Goal: Transaction & Acquisition: Purchase product/service

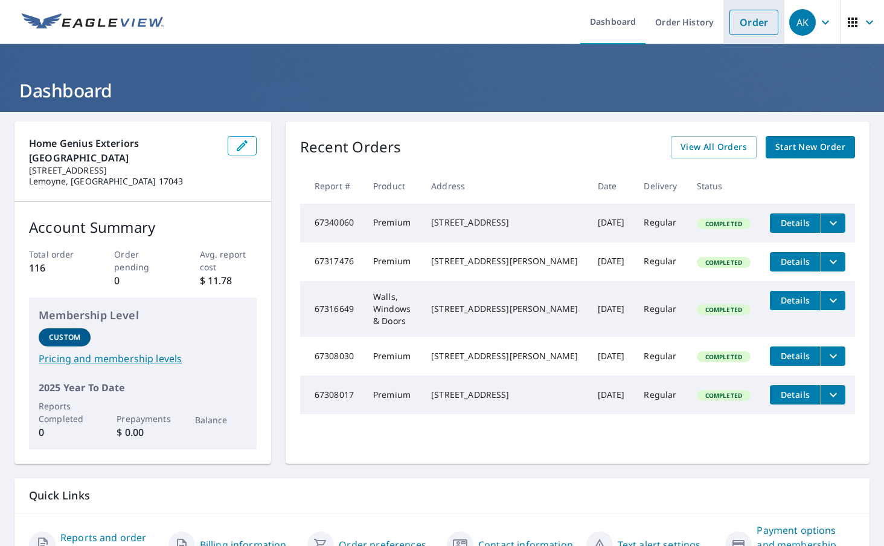
click at [745, 25] on link "Order" at bounding box center [754, 22] width 49 height 25
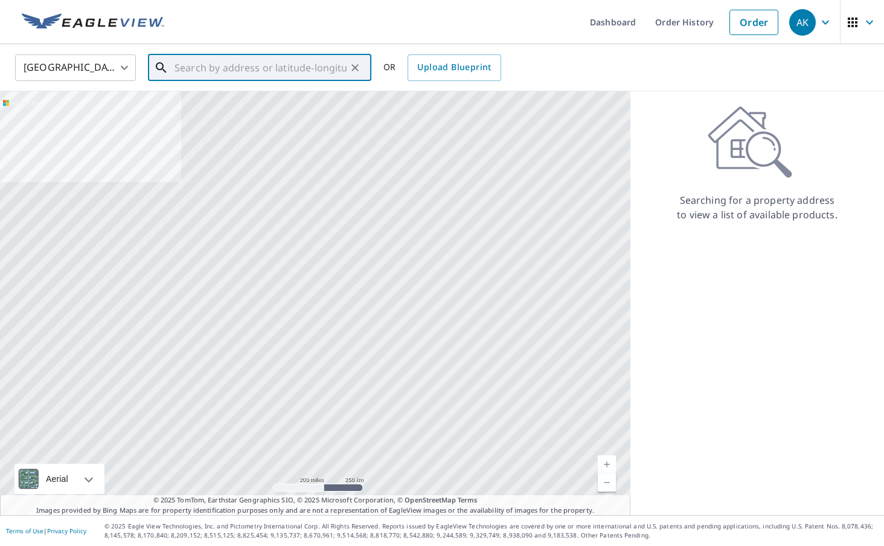
click at [346, 59] on input "text" at bounding box center [261, 68] width 172 height 34
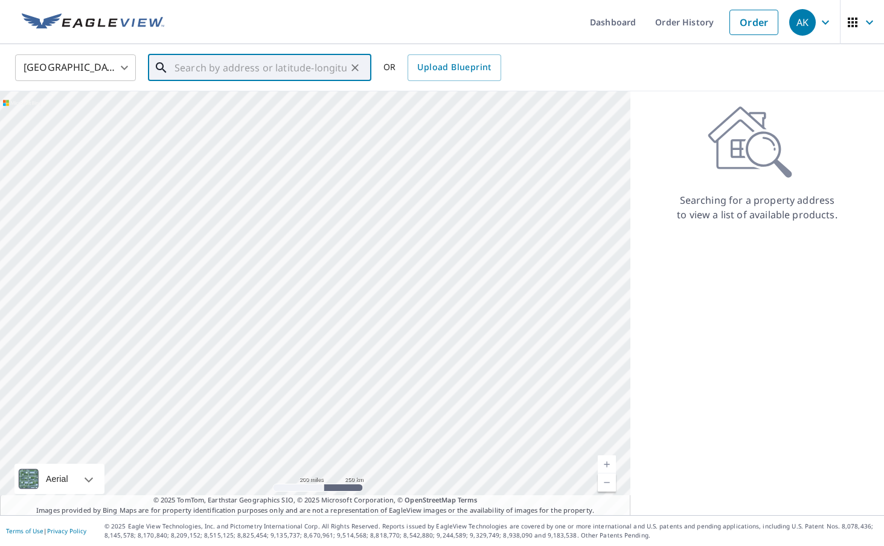
paste input "[STREET_ADDRESS]"
click at [255, 97] on span "[STREET_ADDRESS]" at bounding box center [267, 102] width 190 height 14
type input "[STREET_ADDRESS]"
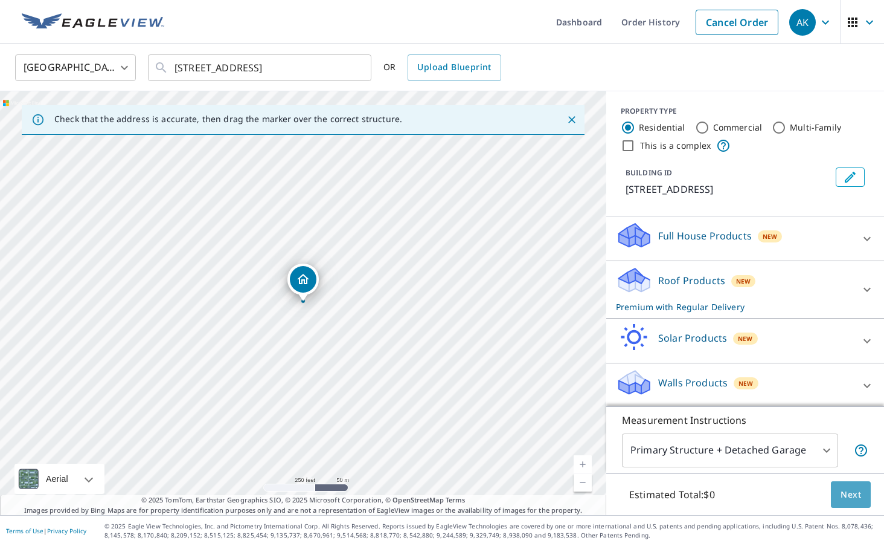
click at [858, 497] on span "Next" at bounding box center [851, 494] width 21 height 15
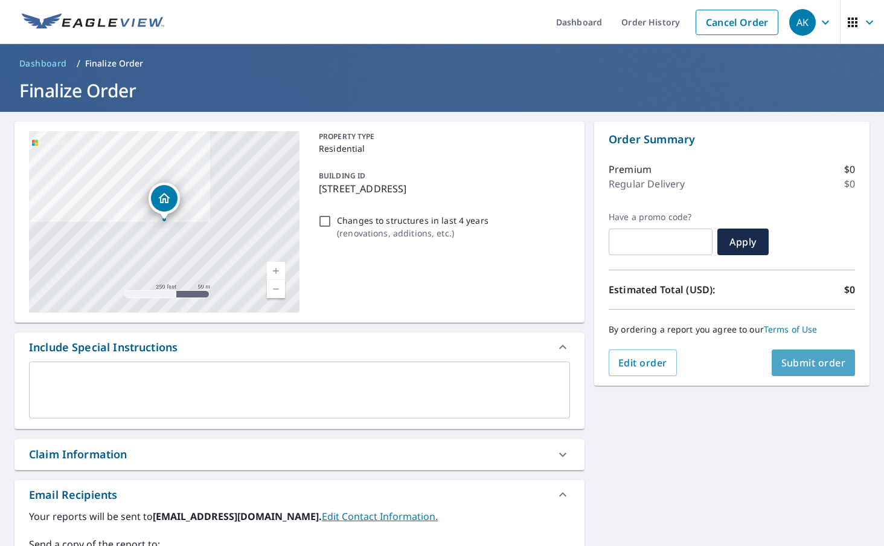
click at [814, 364] on span "Submit order" at bounding box center [814, 362] width 65 height 13
checkbox input "true"
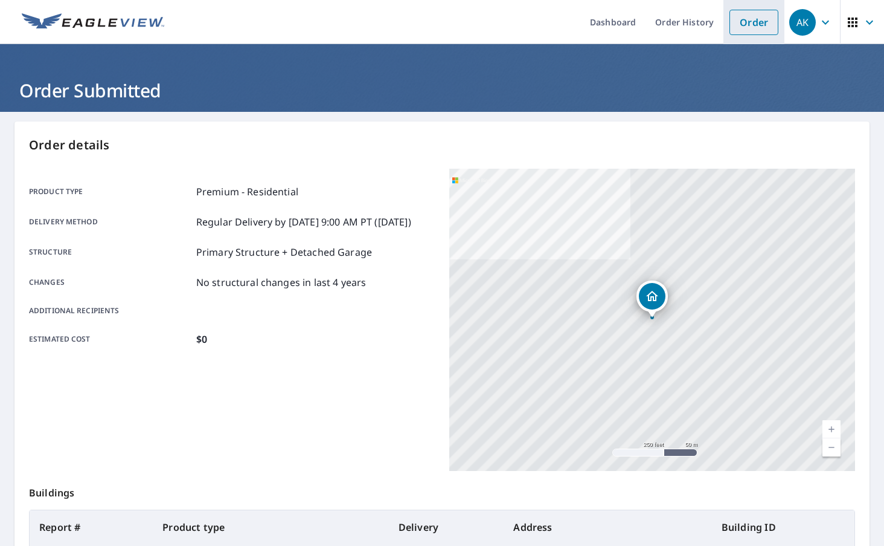
click at [755, 27] on link "Order" at bounding box center [754, 22] width 49 height 25
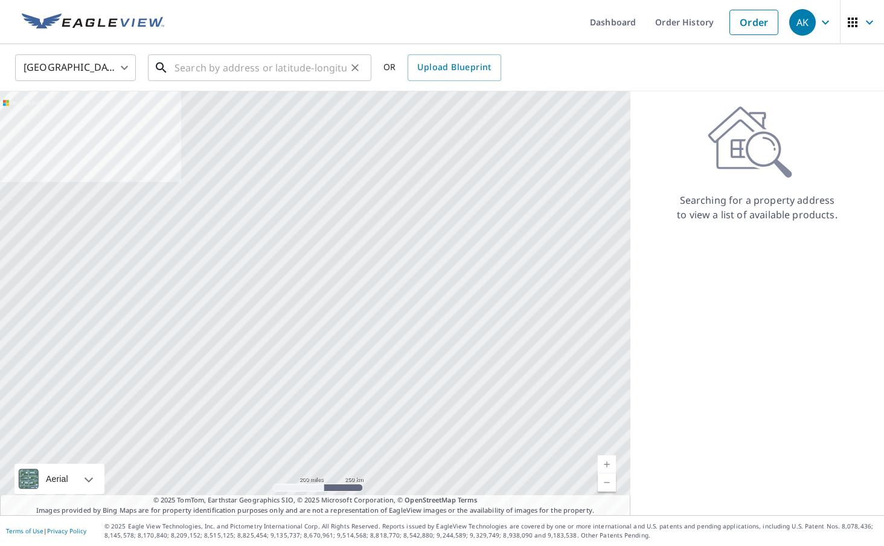
click at [329, 77] on input "text" at bounding box center [261, 68] width 172 height 34
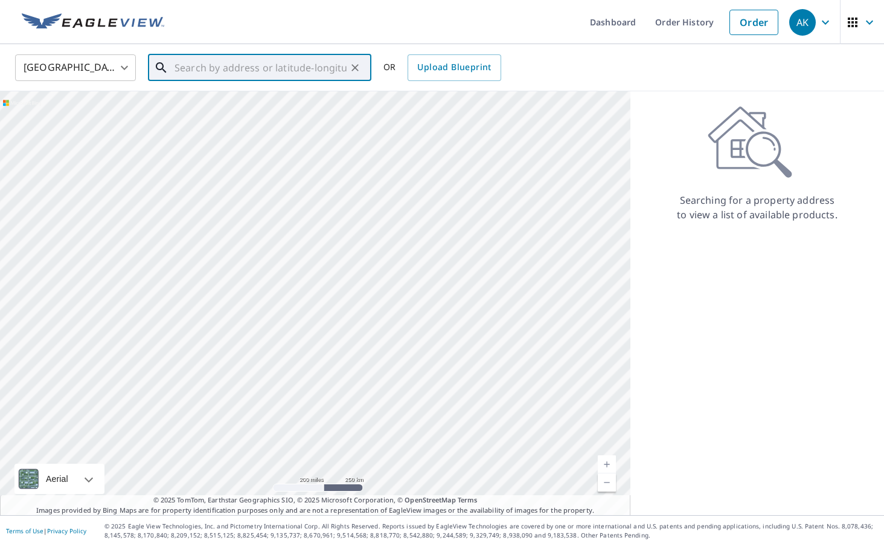
paste input "[STREET_ADDRESS][PERSON_NAME]"
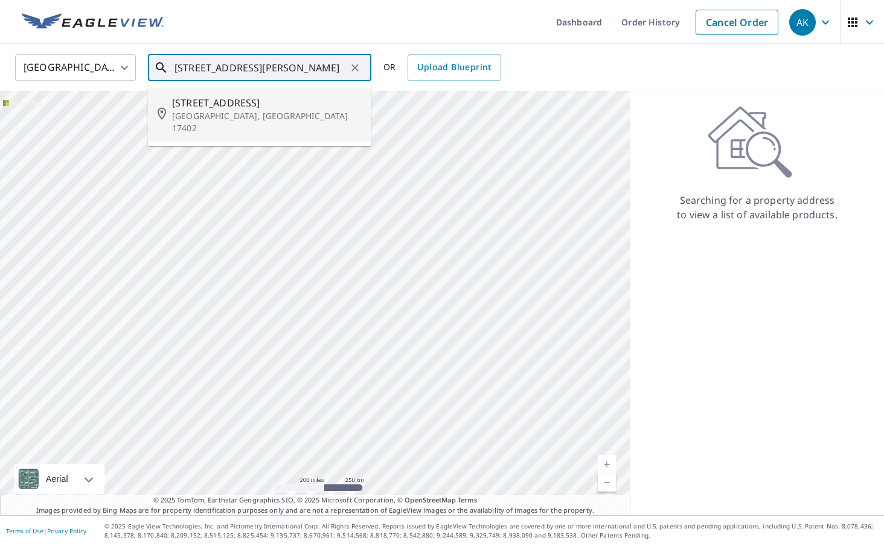
click at [300, 111] on p "[GEOGRAPHIC_DATA], [GEOGRAPHIC_DATA] 17402" at bounding box center [267, 122] width 190 height 24
type input "[STREET_ADDRESS][PERSON_NAME]"
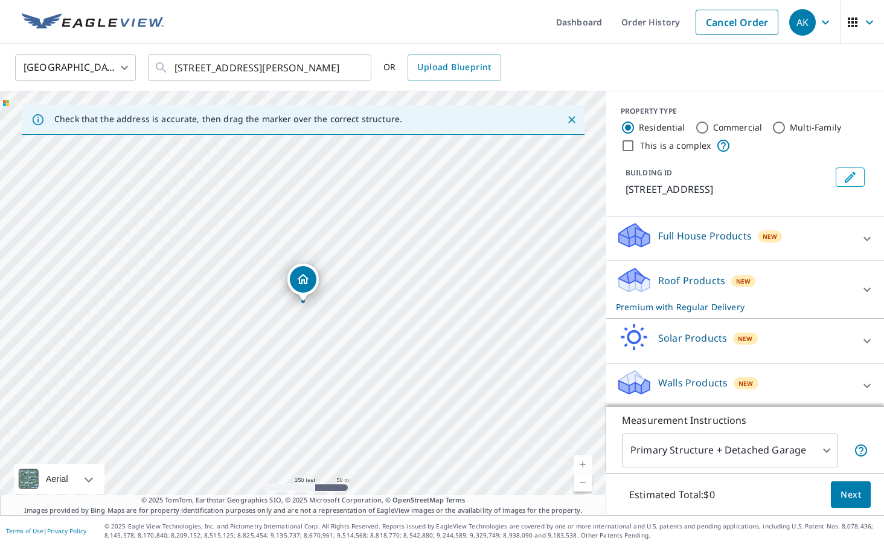
click at [857, 490] on span "Next" at bounding box center [851, 494] width 21 height 15
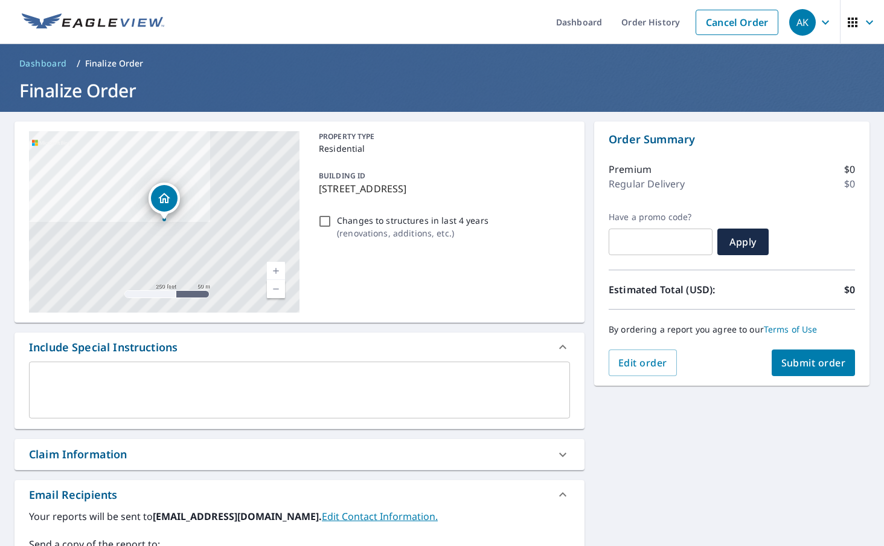
click at [823, 361] on span "Submit order" at bounding box center [814, 362] width 65 height 13
checkbox input "true"
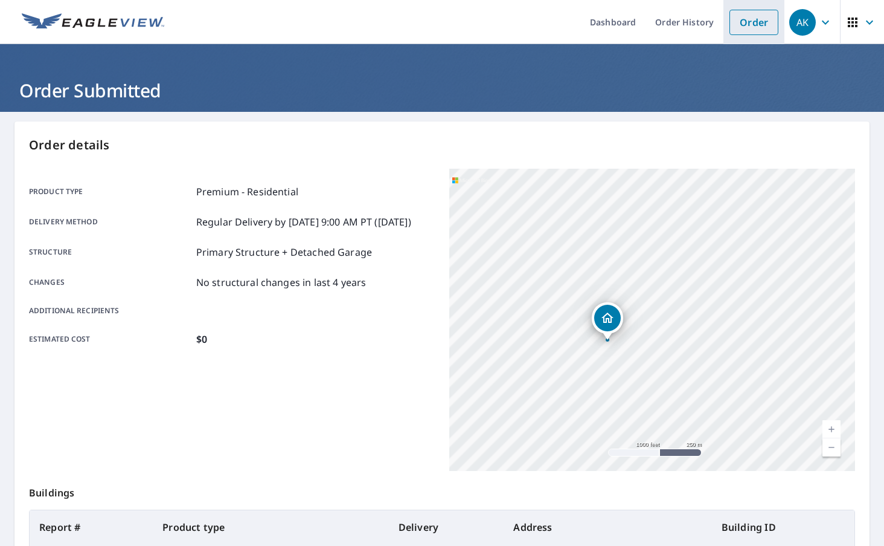
click at [755, 30] on link "Order" at bounding box center [754, 22] width 49 height 25
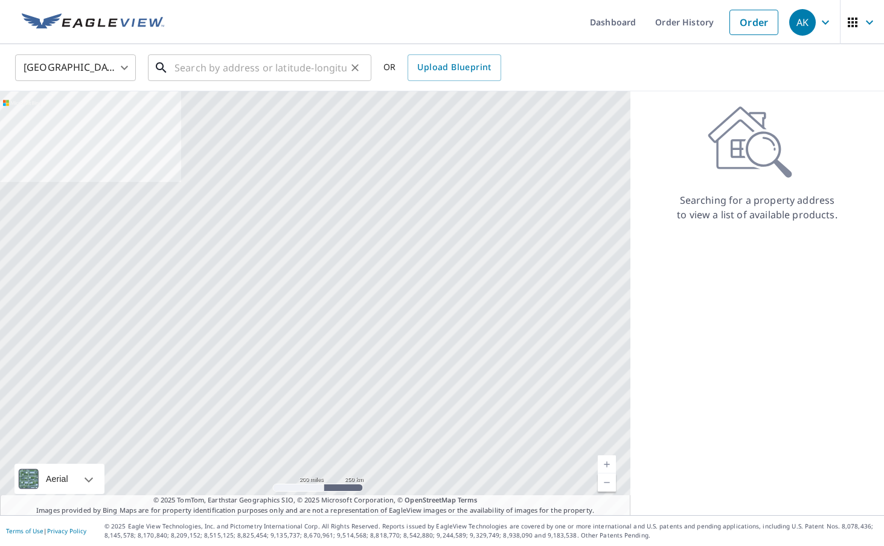
click at [302, 68] on input "text" at bounding box center [261, 68] width 172 height 34
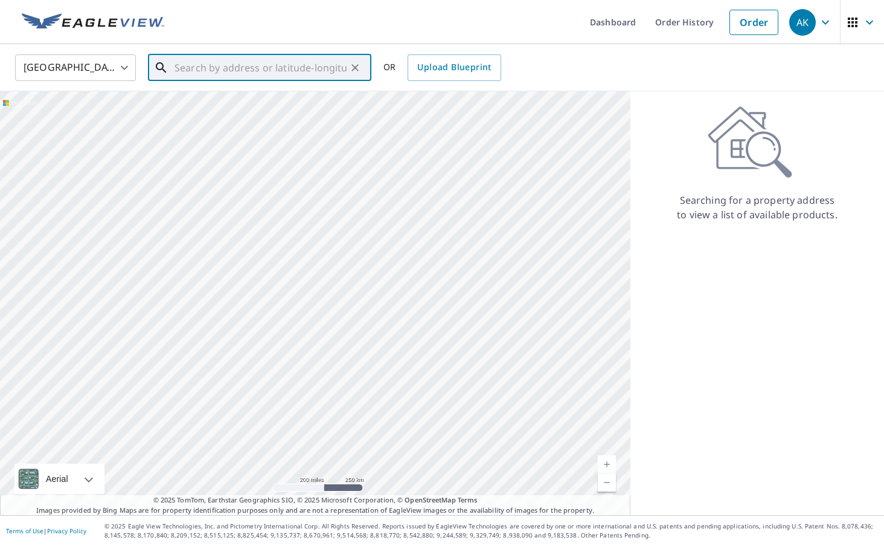
paste input "[STREET_ADDRESS][PERSON_NAME]"
click at [291, 99] on span "[STREET_ADDRESS]" at bounding box center [267, 102] width 190 height 14
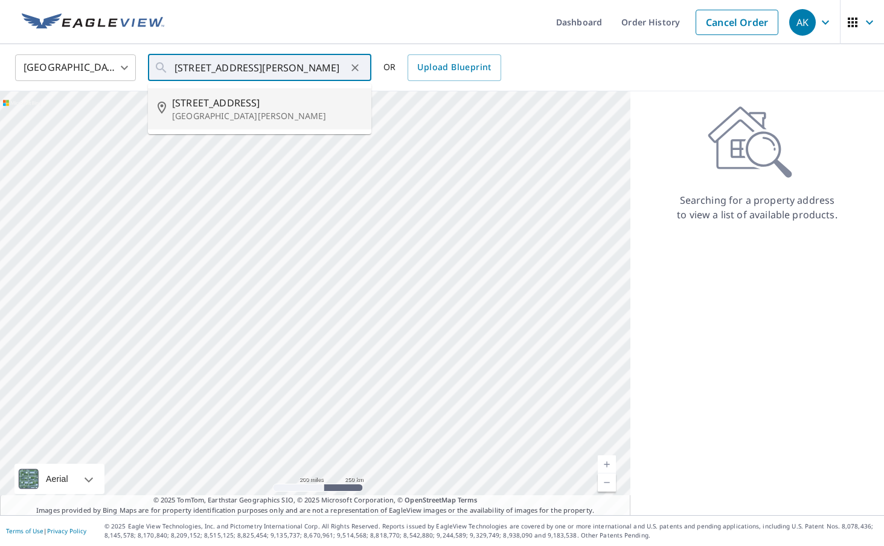
type input "[STREET_ADDRESS][PERSON_NAME]"
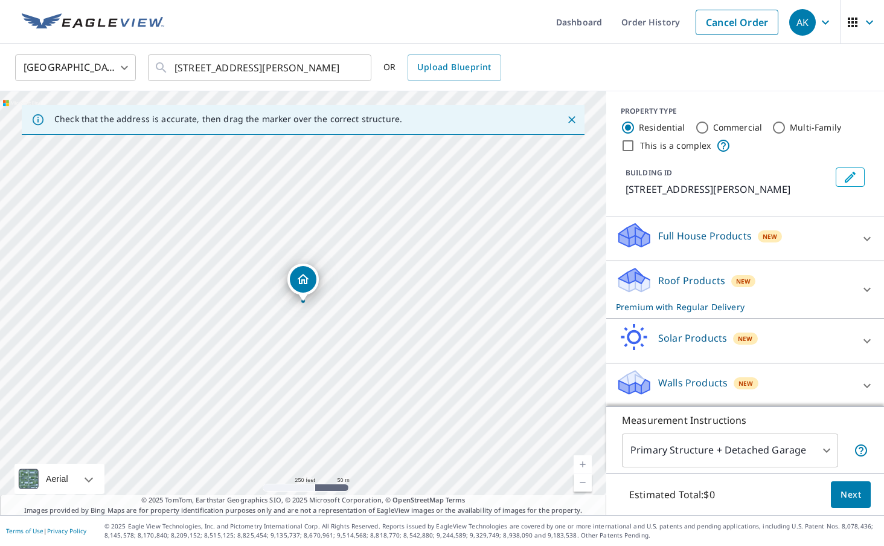
click at [857, 492] on span "Next" at bounding box center [851, 494] width 21 height 15
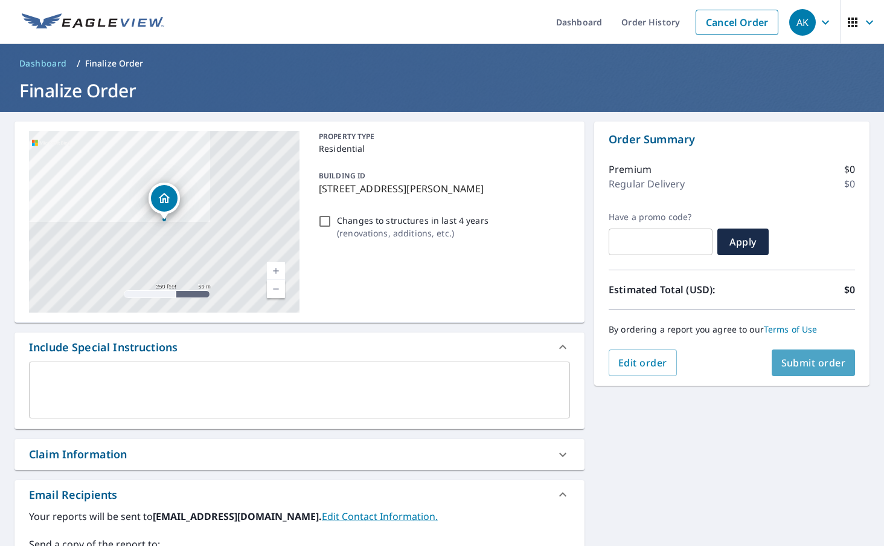
click at [791, 366] on span "Submit order" at bounding box center [814, 362] width 65 height 13
checkbox input "true"
